Goal: Check status

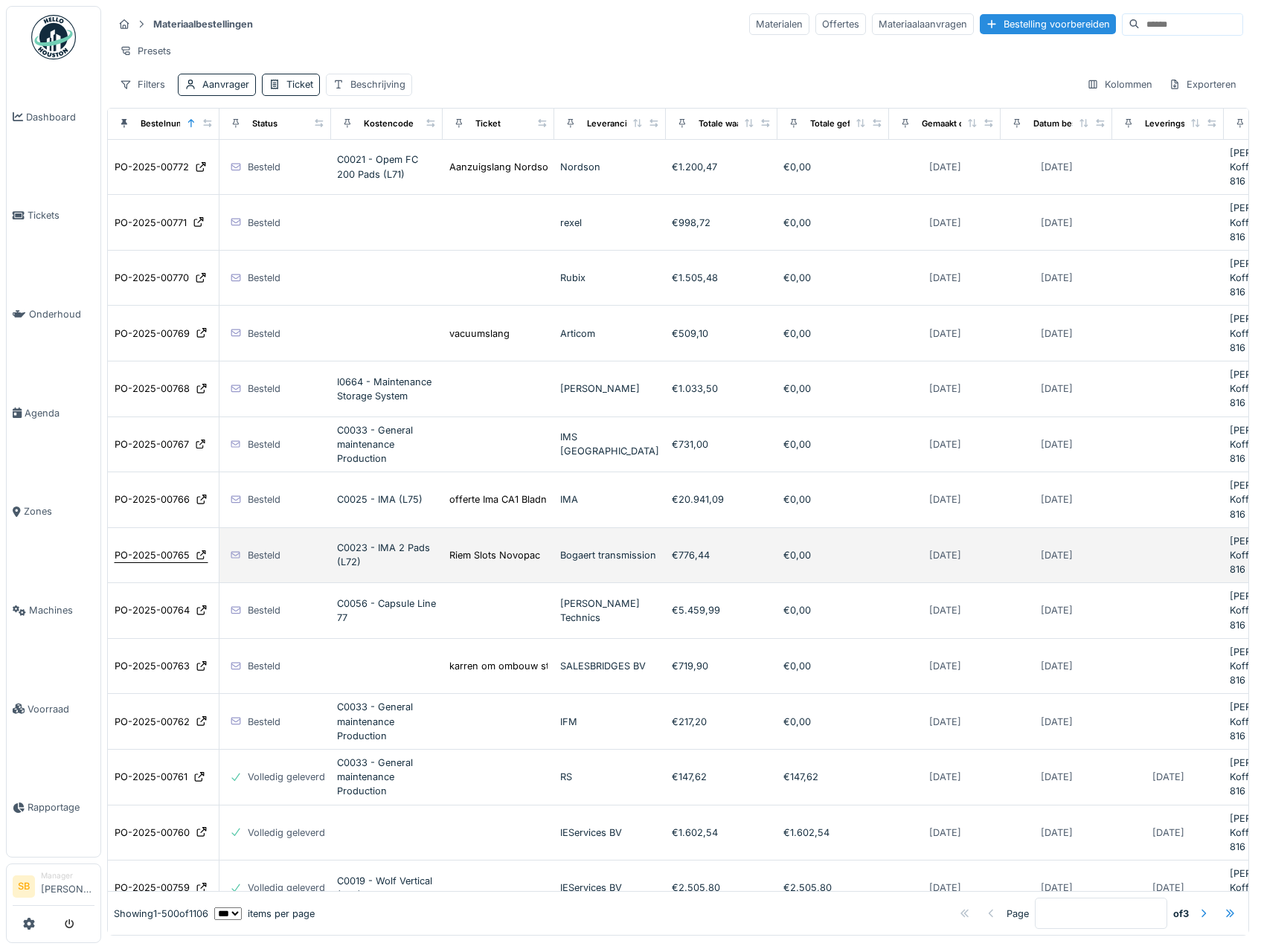
click at [134, 548] on div "PO-2025-00765" at bounding box center [152, 555] width 75 height 14
